Goal: Task Accomplishment & Management: Manage account settings

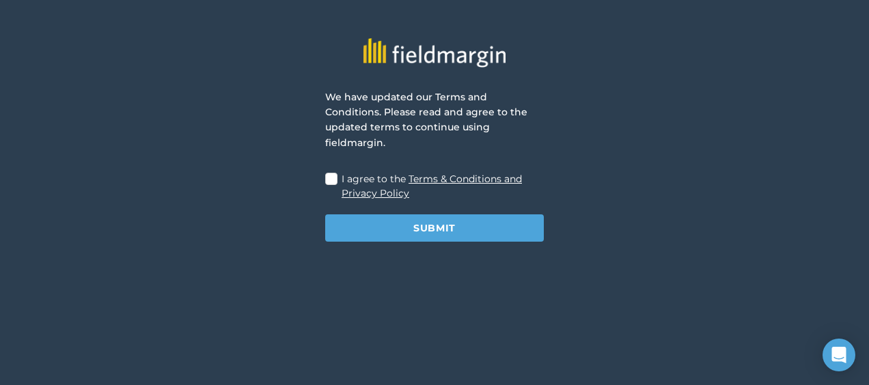
drag, startPoint x: 336, startPoint y: 161, endPoint x: 451, endPoint y: 213, distance: 126.9
click at [336, 172] on label "I agree to the Terms & Conditions and Privacy Policy" at bounding box center [434, 186] width 219 height 29
click at [334, 172] on input "I agree to the Terms & Conditions and Privacy Policy" at bounding box center [329, 176] width 9 height 9
checkbox input "true"
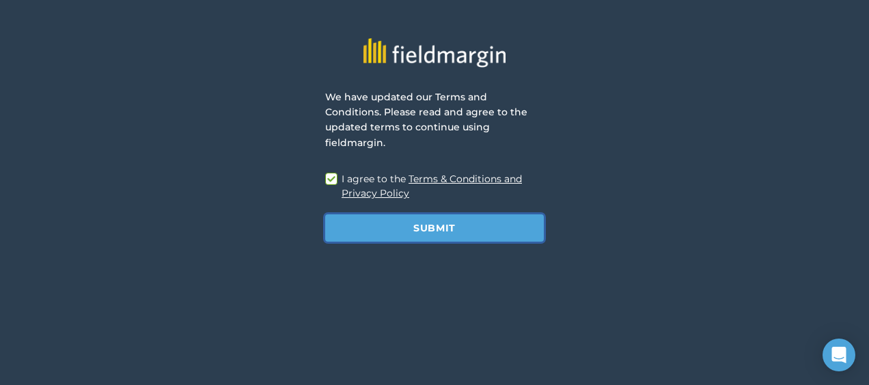
click at [453, 215] on button "Submit" at bounding box center [434, 228] width 219 height 27
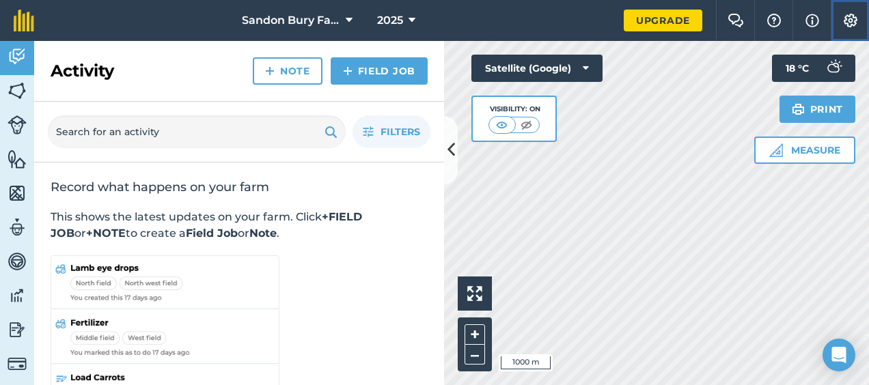
click at [852, 18] on img at bounding box center [851, 21] width 16 height 14
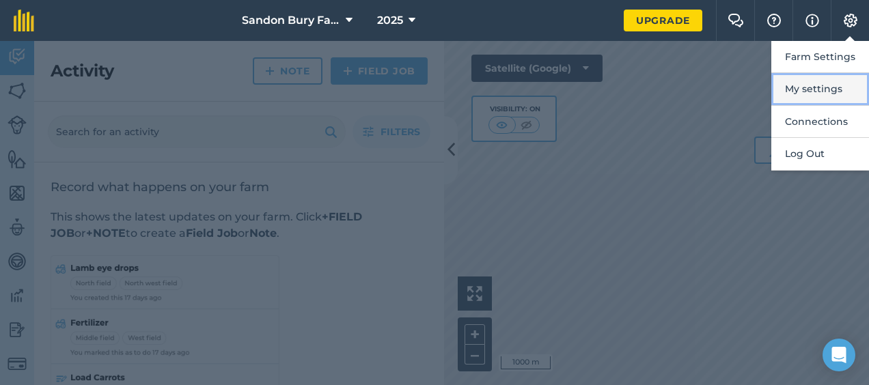
click at [822, 87] on button "My settings" at bounding box center [821, 89] width 98 height 32
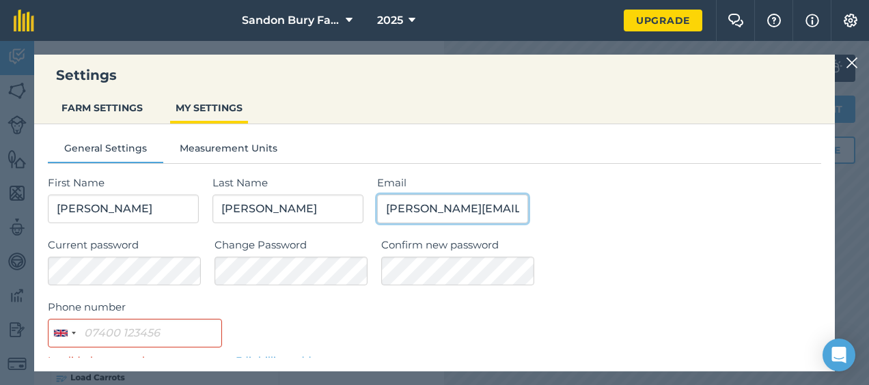
click at [478, 205] on input "[PERSON_NAME][EMAIL_ADDRESS][PERSON_NAME][DOMAIN_NAME]" at bounding box center [452, 209] width 151 height 29
click at [490, 208] on input "[PERSON_NAME][EMAIL_ADDRESS][PERSON_NAME][DOMAIN_NAME]" at bounding box center [452, 209] width 151 height 29
type input "[PERSON_NAME][EMAIL_ADDRESS][PERSON_NAME][DOMAIN_NAME]"
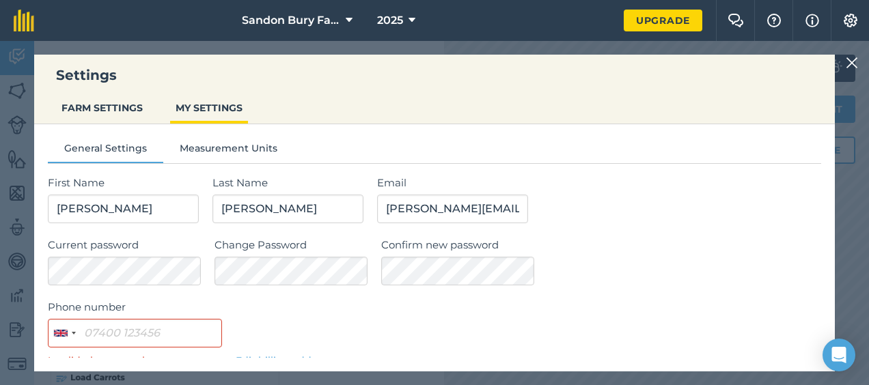
click at [603, 219] on div "Email [PERSON_NAME][EMAIL_ADDRESS][PERSON_NAME][DOMAIN_NAME]" at bounding box center [599, 199] width 444 height 49
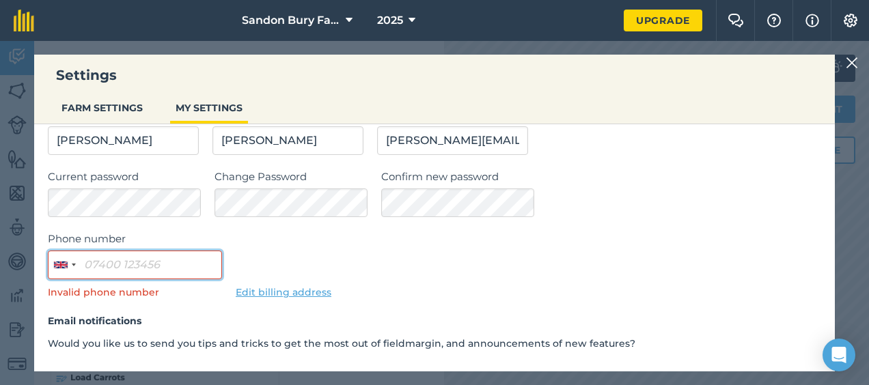
click at [172, 264] on input "Phone number" at bounding box center [135, 265] width 174 height 29
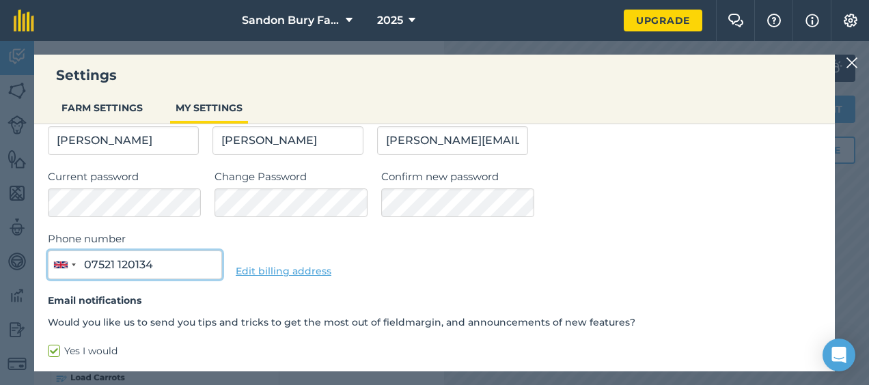
type input "07521 120134"
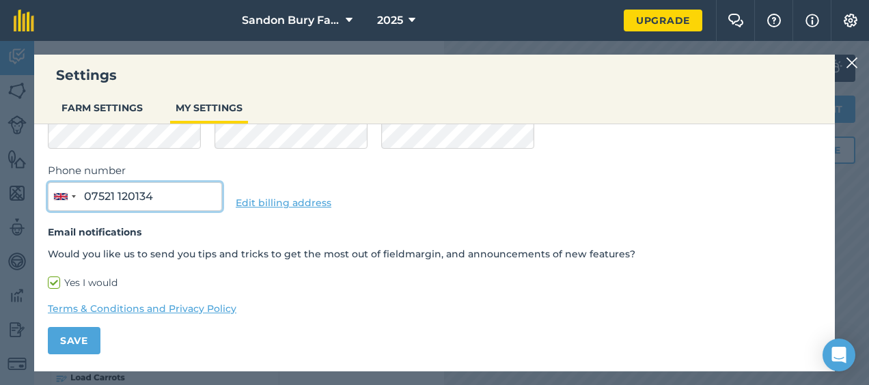
scroll to position [138, 0]
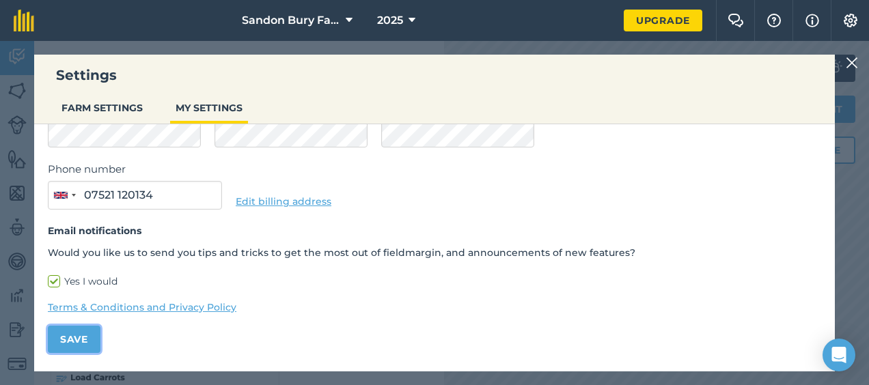
click at [77, 339] on button "Save" at bounding box center [74, 339] width 53 height 27
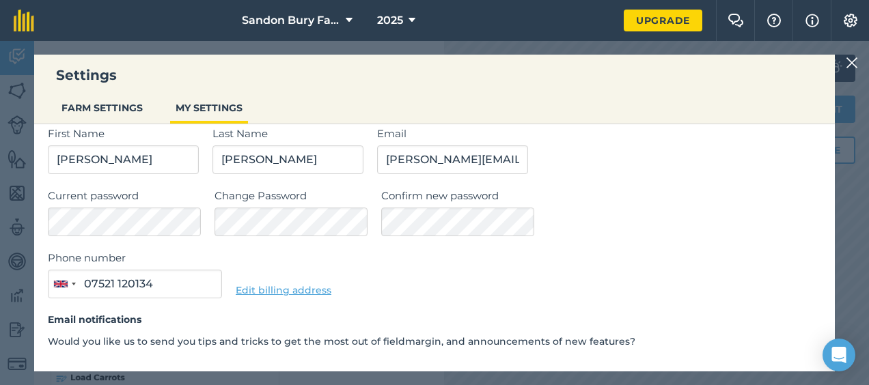
scroll to position [68, 0]
